Goal: Transaction & Acquisition: Obtain resource

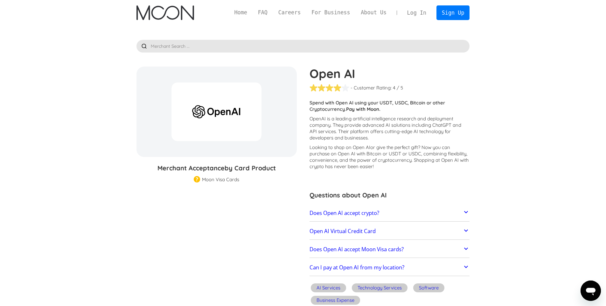
click at [344, 159] on p "Looking to shop on Open AI or give the perfect gift ? Now you can purchase on O…" at bounding box center [389, 156] width 160 height 25
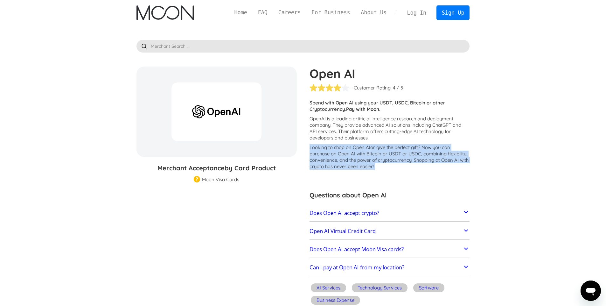
click at [344, 159] on p "Looking to shop on Open AI or give the perfect gift ? Now you can purchase on O…" at bounding box center [389, 156] width 160 height 25
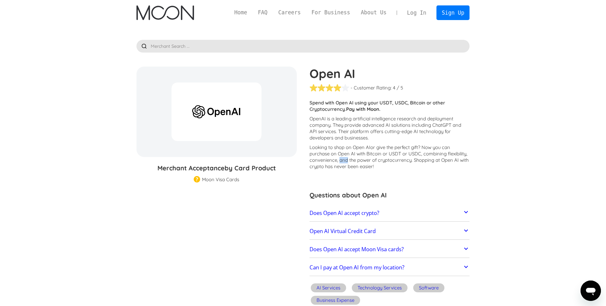
click at [344, 159] on p "Looking to shop on Open AI or give the perfect gift ? Now you can purchase on O…" at bounding box center [389, 156] width 160 height 25
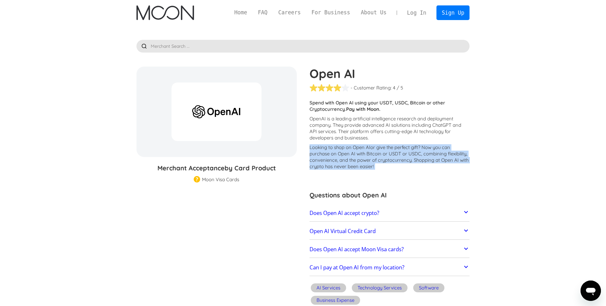
click at [344, 159] on p "Looking to shop on Open AI or give the perfect gift ? Now you can purchase on O…" at bounding box center [389, 156] width 160 height 25
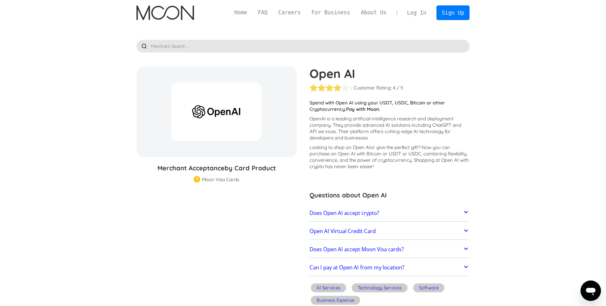
click at [375, 150] on span "or give the perfect gift" at bounding box center [394, 147] width 48 height 6
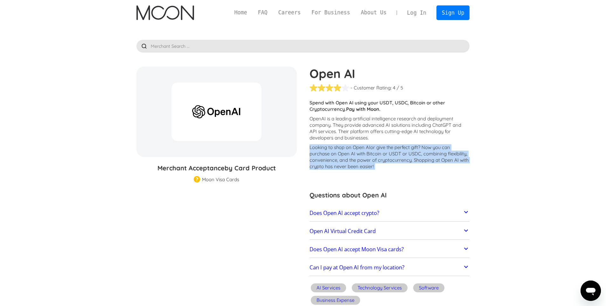
click at [375, 150] on span "or give the perfect gift" at bounding box center [394, 147] width 48 height 6
click at [370, 156] on p "Looking to shop on Open AI or give the perfect gift ? Now you can purchase on O…" at bounding box center [389, 156] width 160 height 25
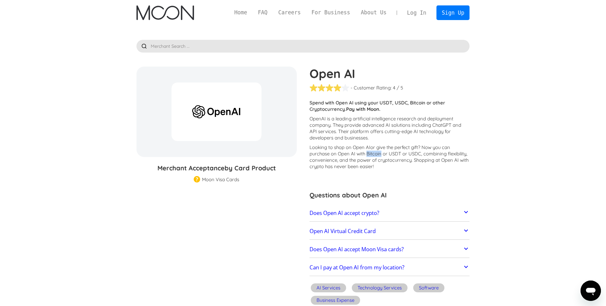
click at [369, 156] on p "Looking to shop on Open AI or give the perfect gift ? Now you can purchase on O…" at bounding box center [389, 156] width 160 height 25
click at [466, 213] on icon at bounding box center [466, 212] width 8 height 8
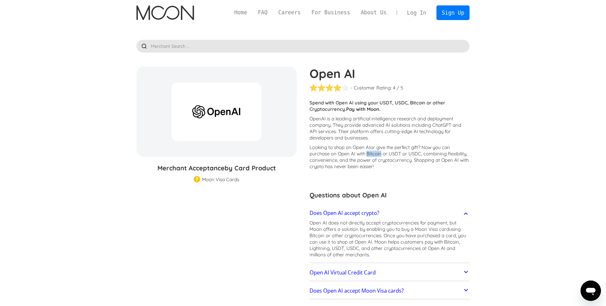
click at [466, 213] on icon at bounding box center [466, 213] width 4 height 2
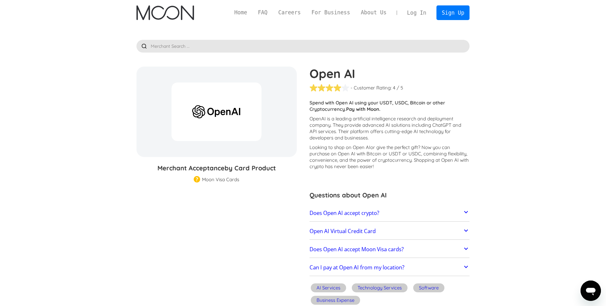
click at [469, 124] on p "OpenAI is a leading artificial intelligence research and deployment company. Th…" at bounding box center [389, 127] width 160 height 25
click at [414, 8] on link "Log In" at bounding box center [417, 13] width 30 height 14
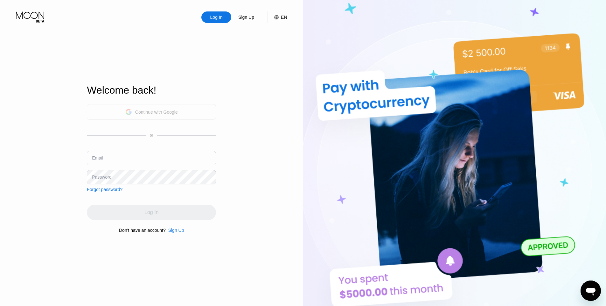
click at [167, 110] on div "Continue with Google" at bounding box center [156, 111] width 43 height 5
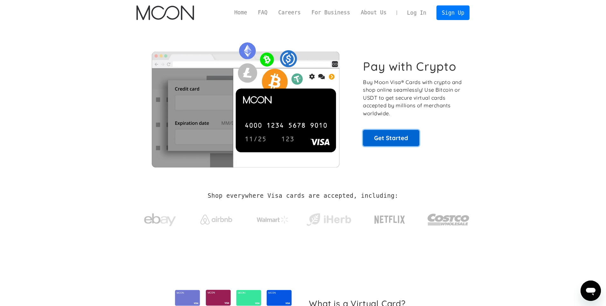
click at [392, 140] on link "Get Started" at bounding box center [391, 138] width 56 height 16
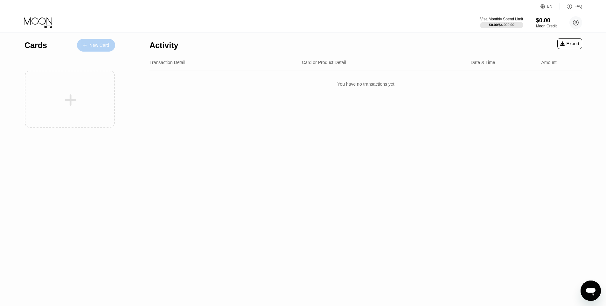
click at [97, 47] on div "New Card" at bounding box center [99, 45] width 20 height 5
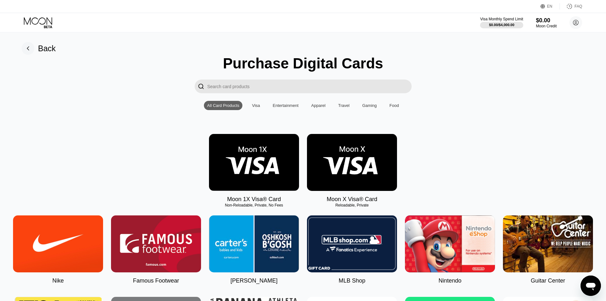
click at [281, 85] on input "Search card products" at bounding box center [309, 86] width 204 height 14
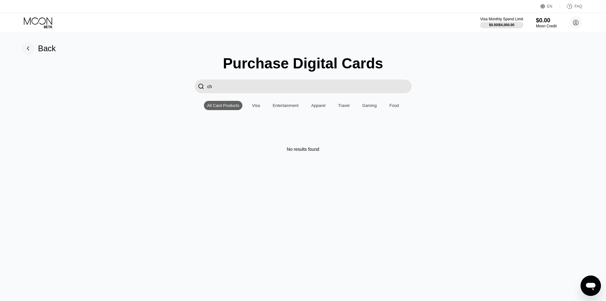
type input "c"
type input "o"
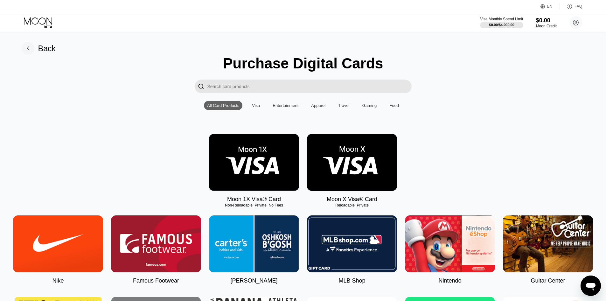
click at [234, 86] on input "Search card products" at bounding box center [309, 86] width 204 height 14
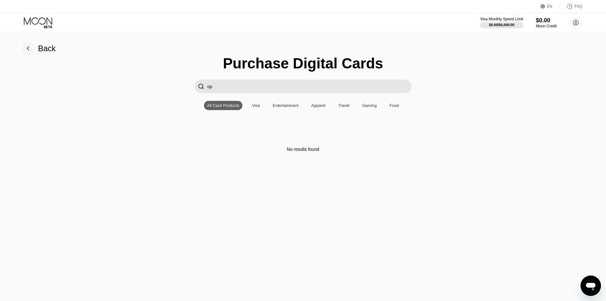
type input "o"
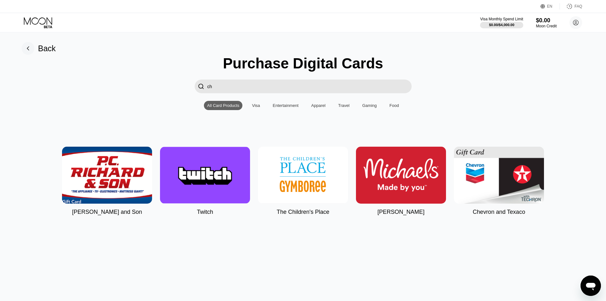
type input "c"
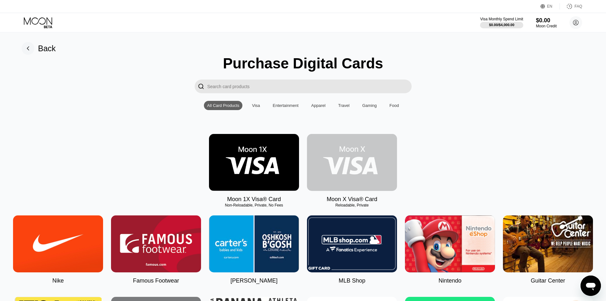
click at [347, 175] on img at bounding box center [352, 162] width 90 height 57
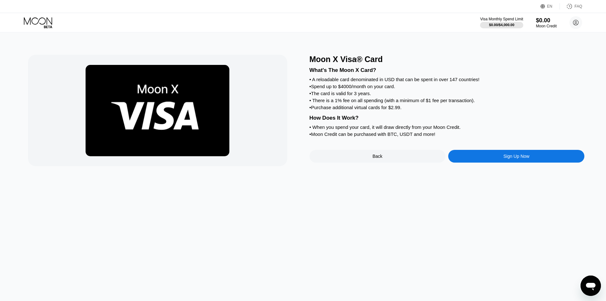
click at [402, 86] on div "• Spend up to $4000/month on your card." at bounding box center [446, 86] width 275 height 5
click at [332, 97] on div "What's The Moon X Card? • A reloadable card denominated in USD that can be spen…" at bounding box center [446, 101] width 275 height 74
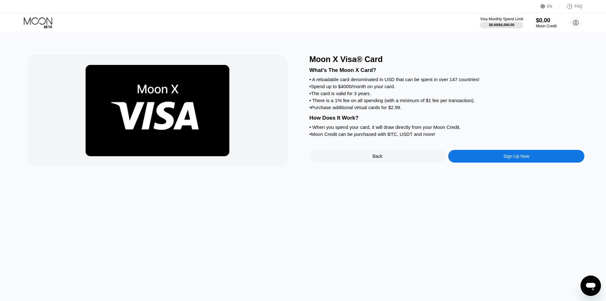
click at [332, 97] on div "What's The Moon X Card? • A reloadable card denominated in USD that can be spen…" at bounding box center [446, 101] width 275 height 74
click at [318, 90] on div "What's The Moon X Card? • A reloadable card denominated in USD that can be spen…" at bounding box center [446, 101] width 275 height 74
drag, startPoint x: 318, startPoint y: 90, endPoint x: 324, endPoint y: 94, distance: 7.4
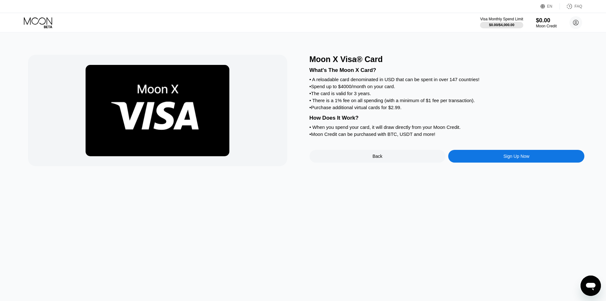
click at [318, 90] on div "What's The Moon X Card? • A reloadable card denominated in USD that can be spen…" at bounding box center [446, 101] width 275 height 74
click at [326, 95] on div "• The card is valid for 3 years." at bounding box center [446, 93] width 275 height 5
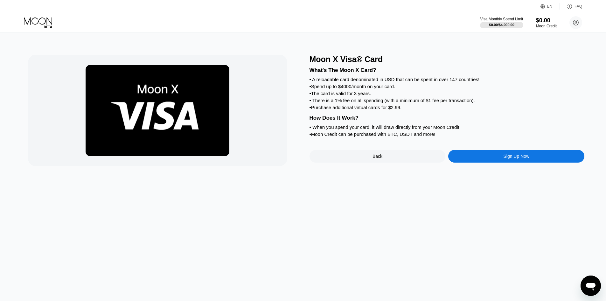
click at [515, 152] on div "Sign Up Now" at bounding box center [516, 156] width 136 height 13
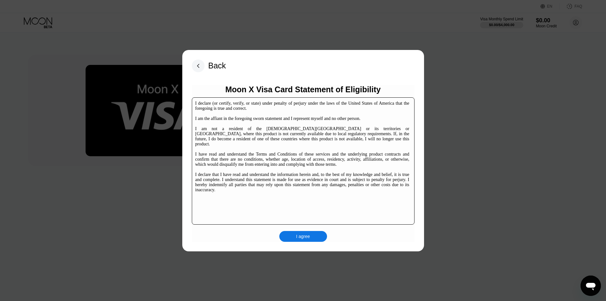
click at [313, 152] on div "I declare (or certify, verify, or state) under penalty of perjury under the law…" at bounding box center [302, 147] width 214 height 92
click at [307, 238] on div "I agree" at bounding box center [303, 236] width 14 height 6
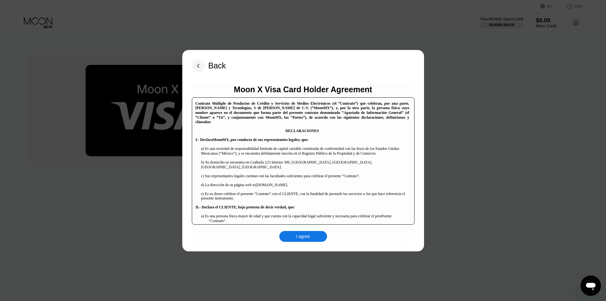
click at [307, 244] on div "Back Moon X Visa Card Holder Agreement Contrato Múltiple de Productos de Crédit…" at bounding box center [303, 150] width 242 height 201
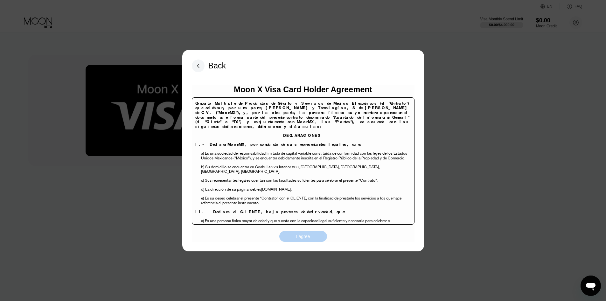
click at [306, 233] on div "I agree" at bounding box center [303, 236] width 48 height 11
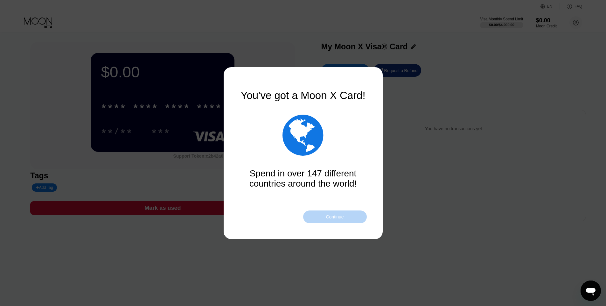
click at [341, 216] on div "Continue" at bounding box center [335, 216] width 18 height 5
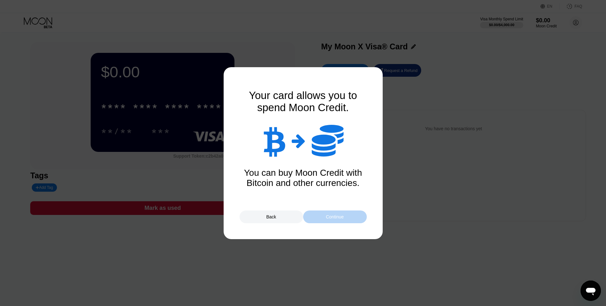
click at [341, 216] on div "Continue" at bounding box center [335, 216] width 18 height 5
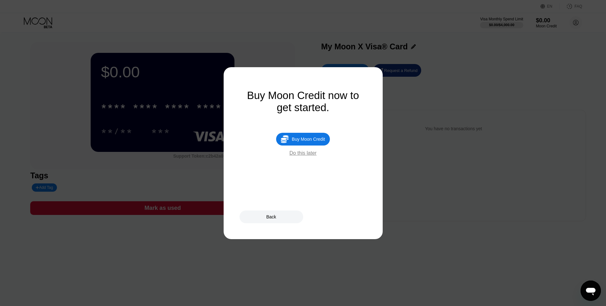
click at [300, 155] on div "Do this later" at bounding box center [302, 153] width 27 height 6
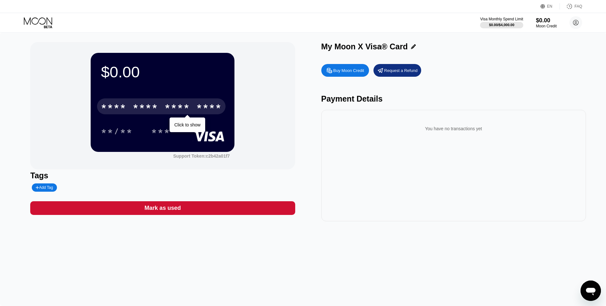
click at [125, 106] on div "* * * *" at bounding box center [113, 107] width 25 height 10
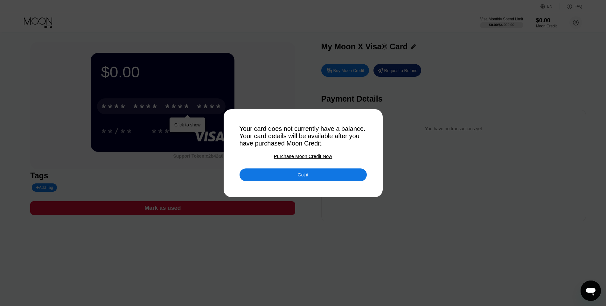
click at [282, 173] on div "Got it" at bounding box center [302, 174] width 127 height 13
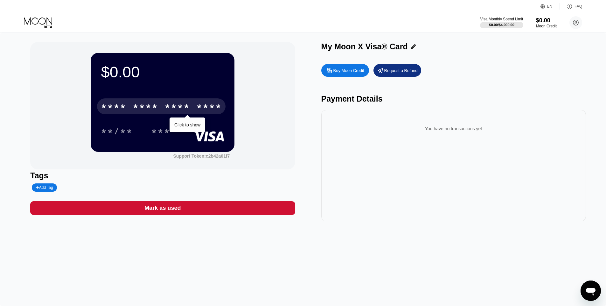
click at [348, 149] on div "You have no transactions yet" at bounding box center [453, 165] width 265 height 111
click at [410, 131] on div "You have no transactions yet" at bounding box center [453, 129] width 254 height 18
click at [411, 131] on div "You have no transactions yet" at bounding box center [453, 129] width 254 height 18
